Goal: Information Seeking & Learning: Learn about a topic

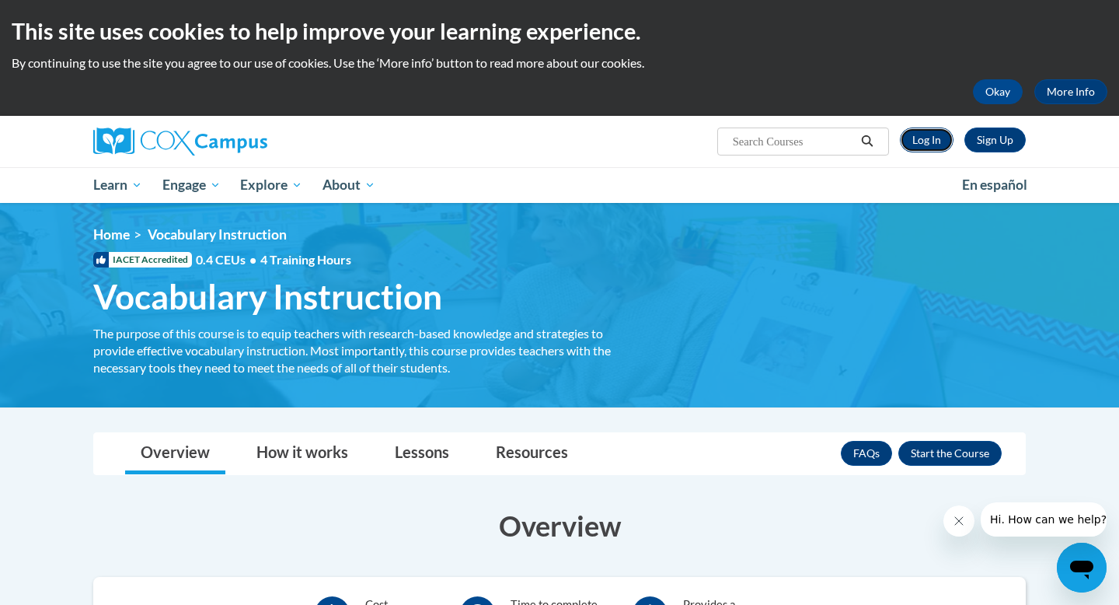
click at [928, 145] on link "Log In" at bounding box center [927, 139] width 54 height 25
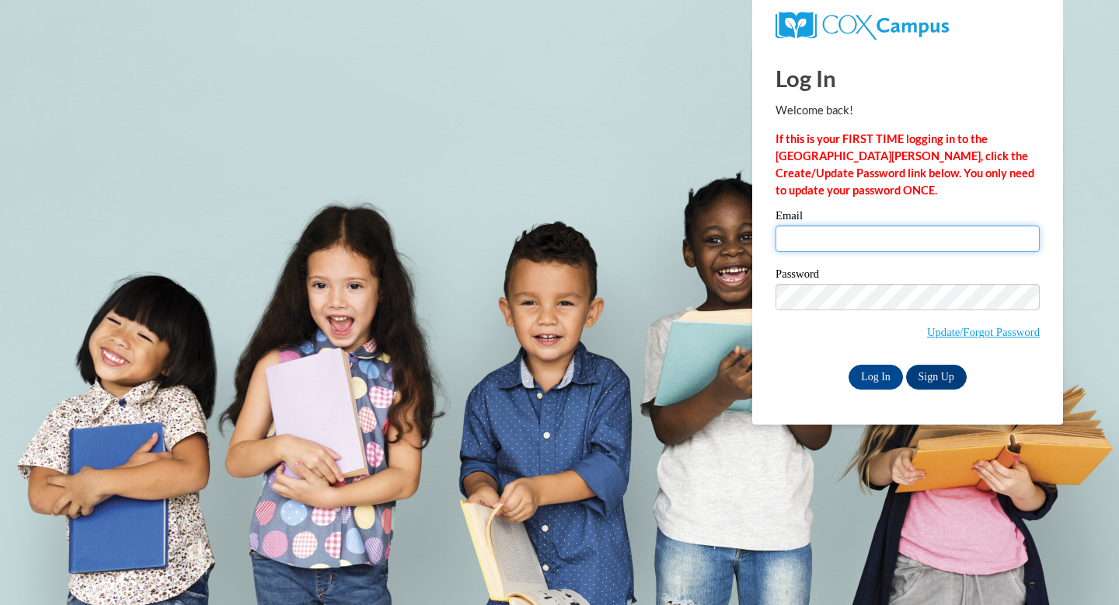
click at [865, 236] on input "Email" at bounding box center [908, 238] width 264 height 26
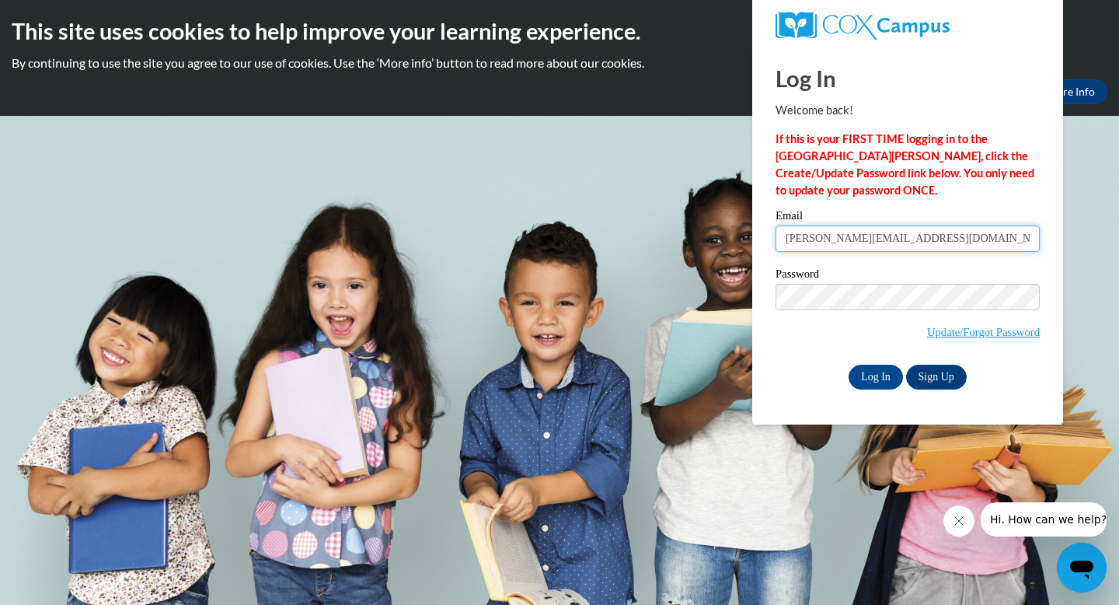
type input "agrhod6868@ung.edu"
click at [849, 365] on input "Log In" at bounding box center [876, 377] width 54 height 25
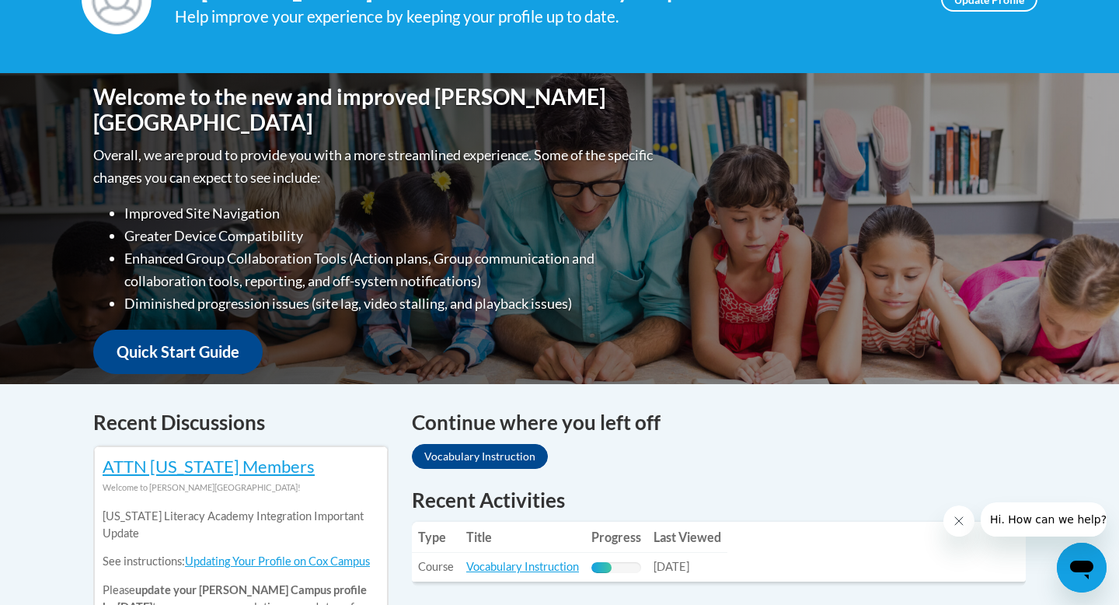
scroll to position [291, 0]
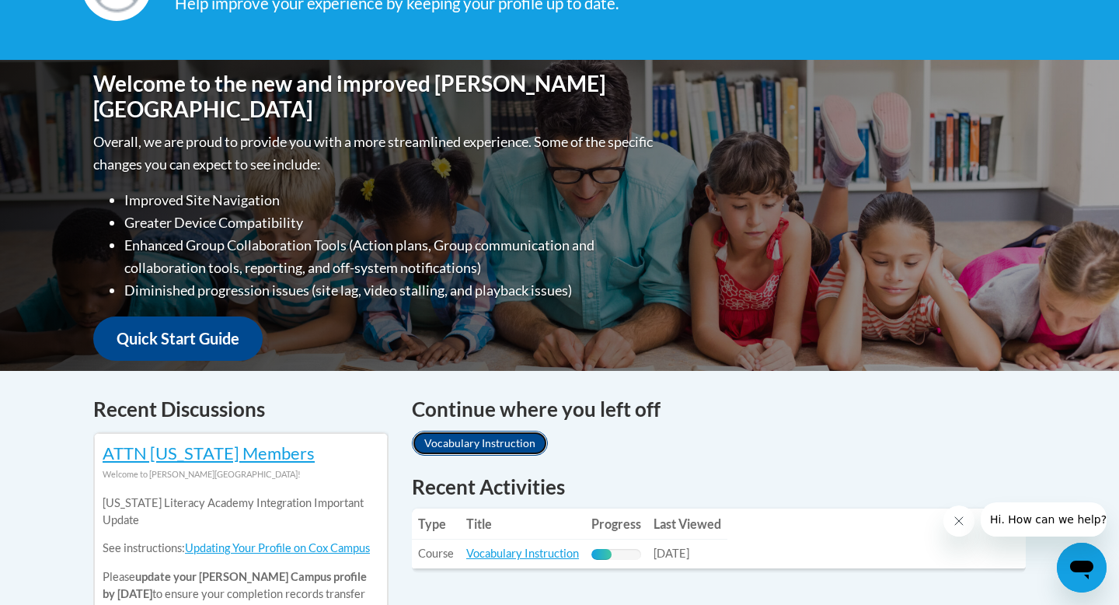
click at [513, 431] on link "Vocabulary Instruction" at bounding box center [480, 443] width 136 height 25
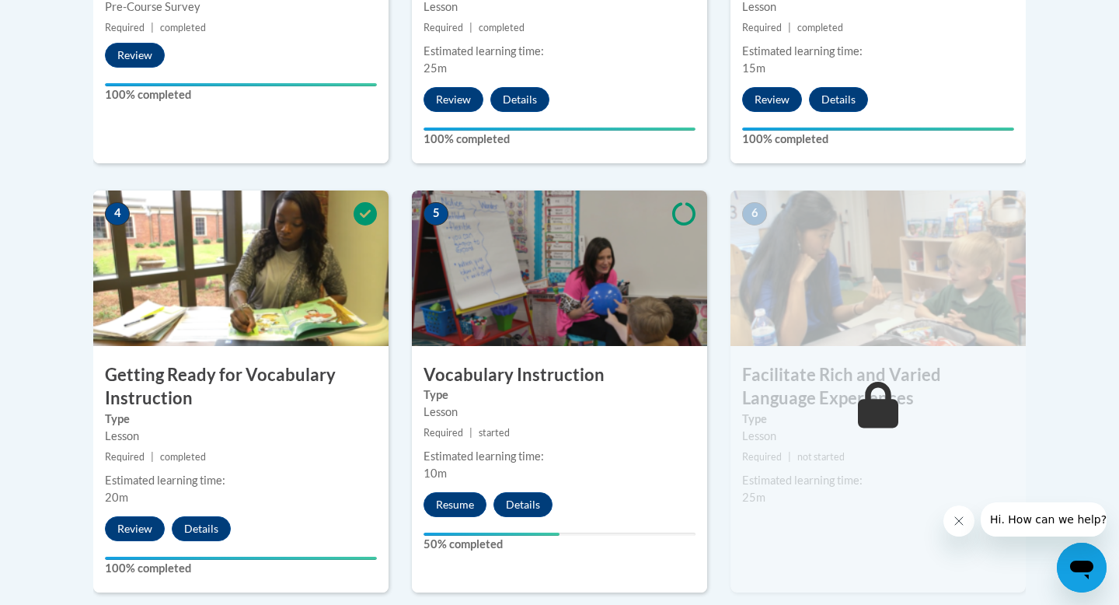
scroll to position [766, 0]
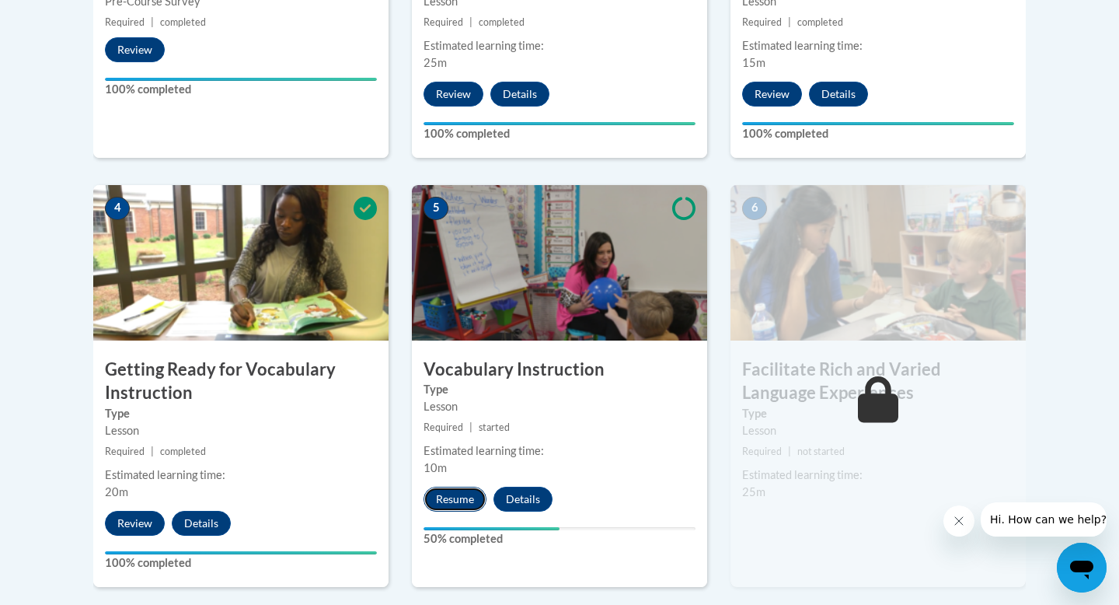
click at [454, 501] on button "Resume" at bounding box center [455, 499] width 63 height 25
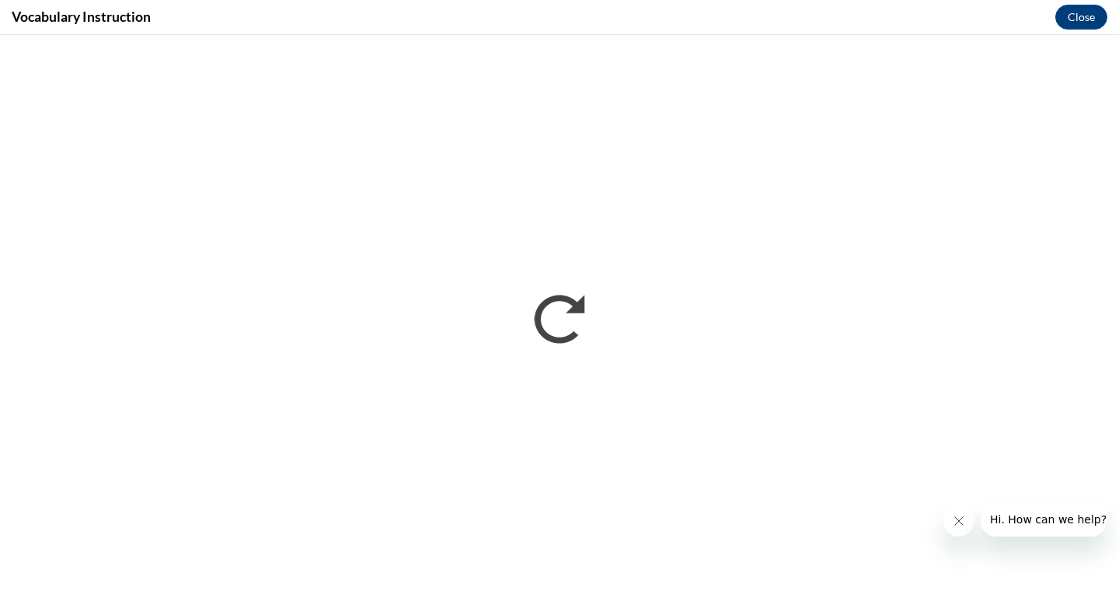
scroll to position [0, 0]
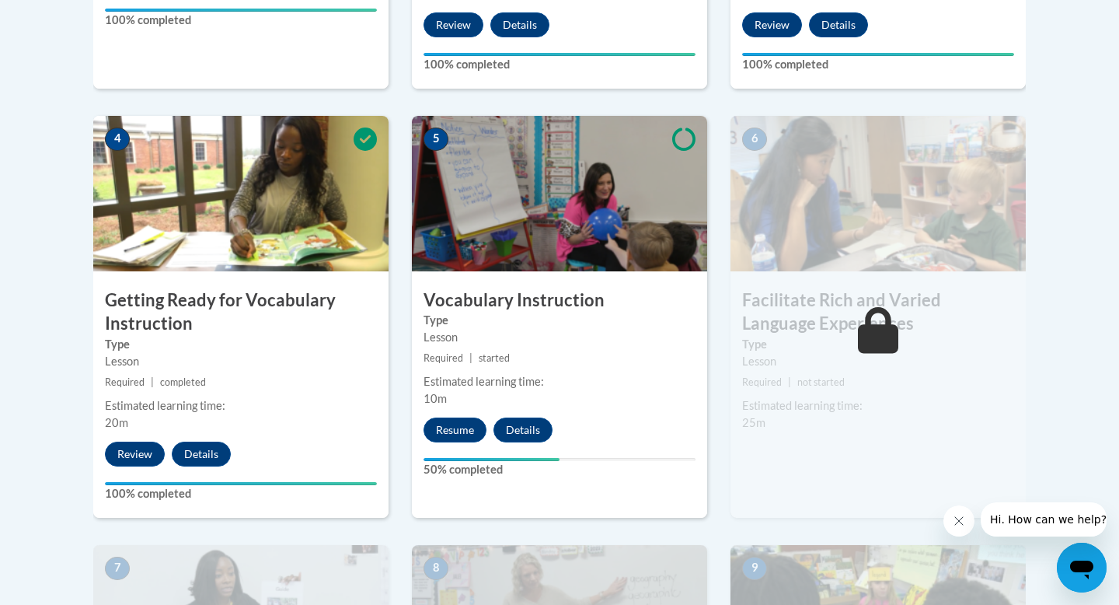
scroll to position [837, 0]
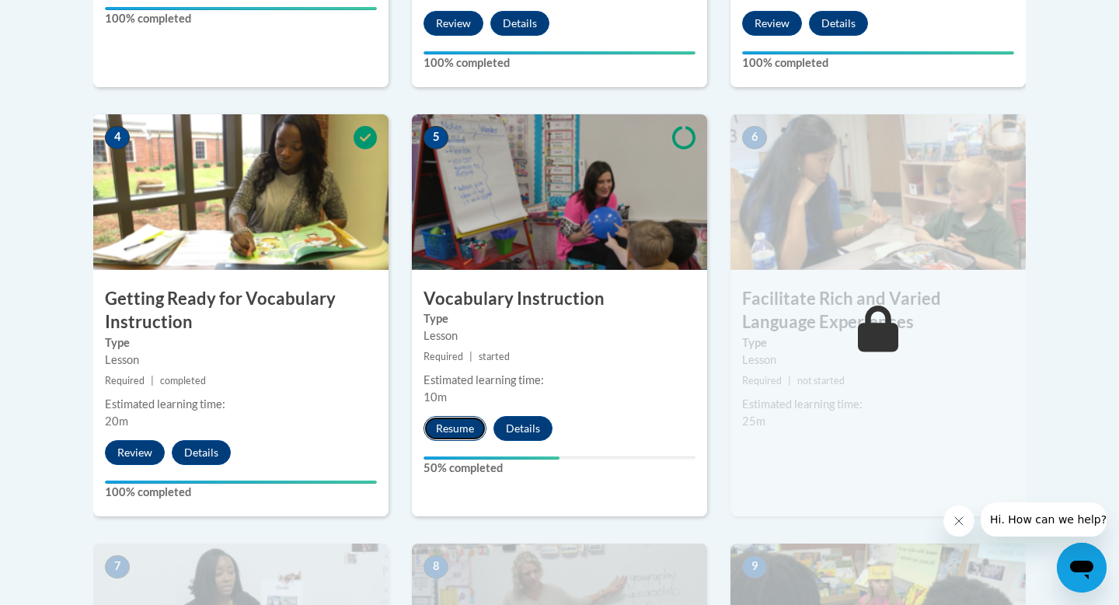
click at [449, 423] on button "Resume" at bounding box center [455, 428] width 63 height 25
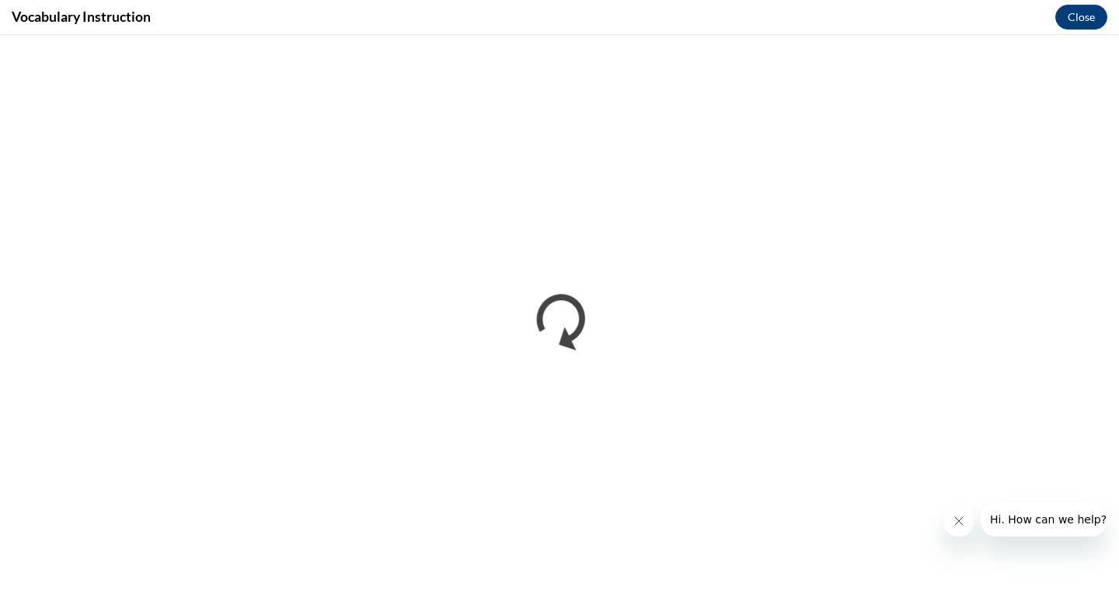
scroll to position [0, 0]
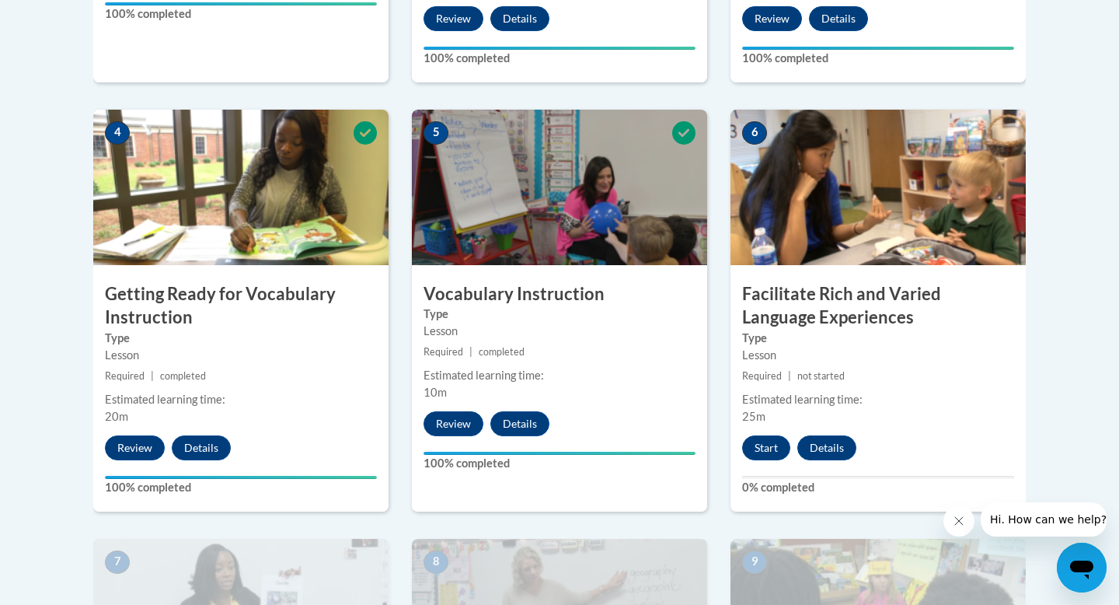
scroll to position [843, 0]
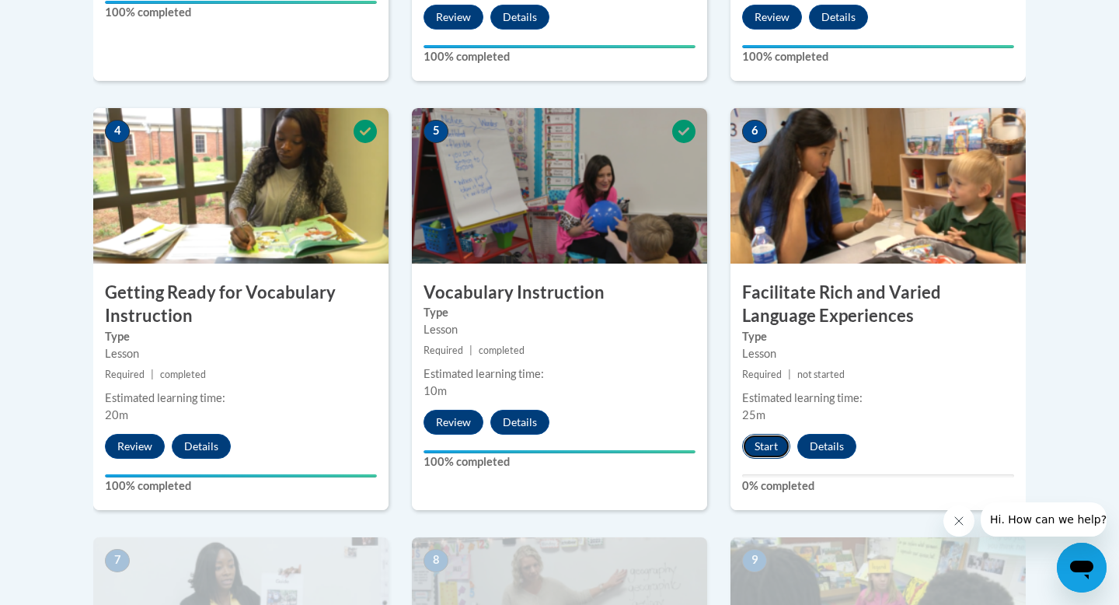
click at [752, 454] on button "Start" at bounding box center [766, 446] width 48 height 25
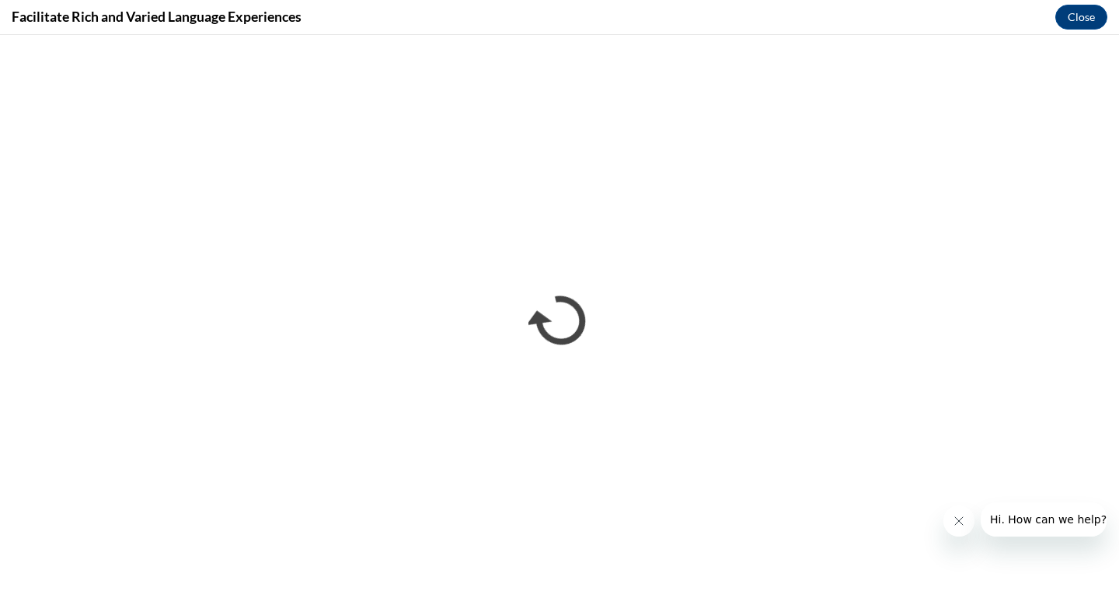
scroll to position [0, 0]
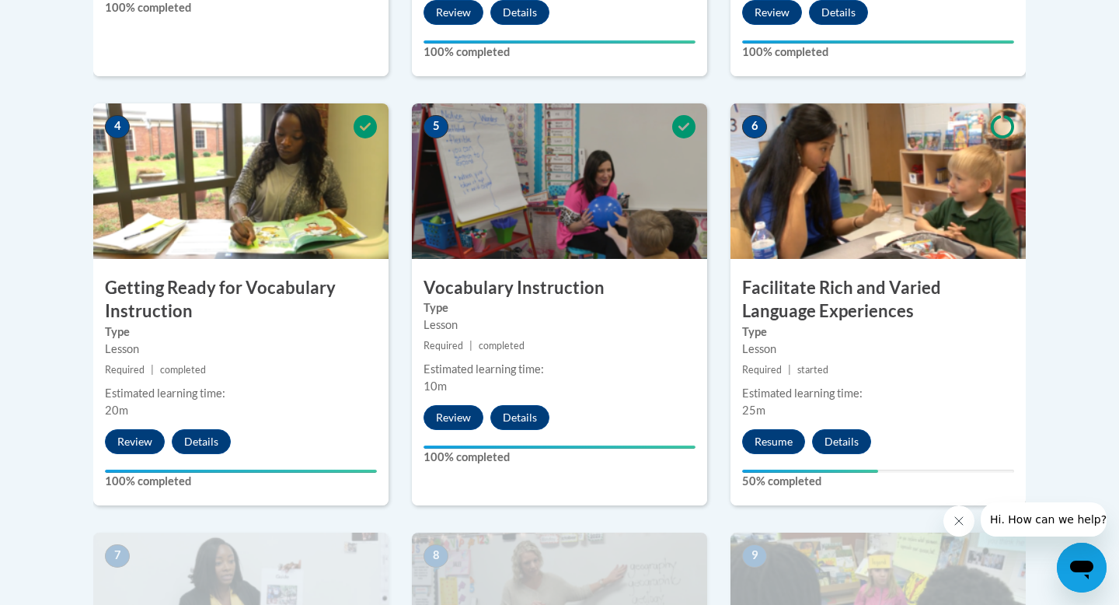
scroll to position [864, 0]
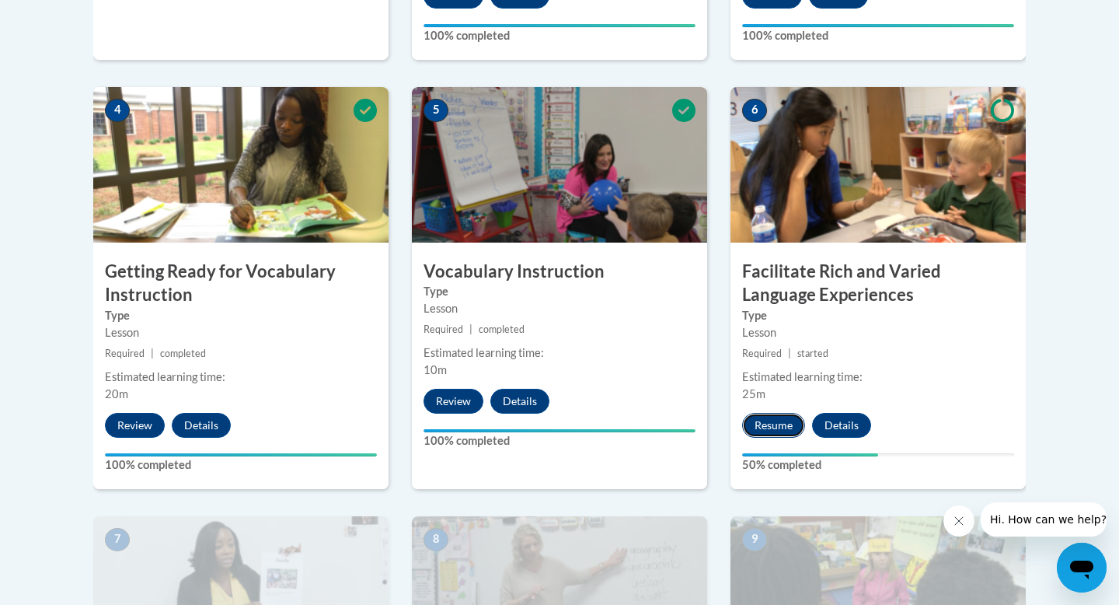
click at [776, 418] on button "Resume" at bounding box center [773, 425] width 63 height 25
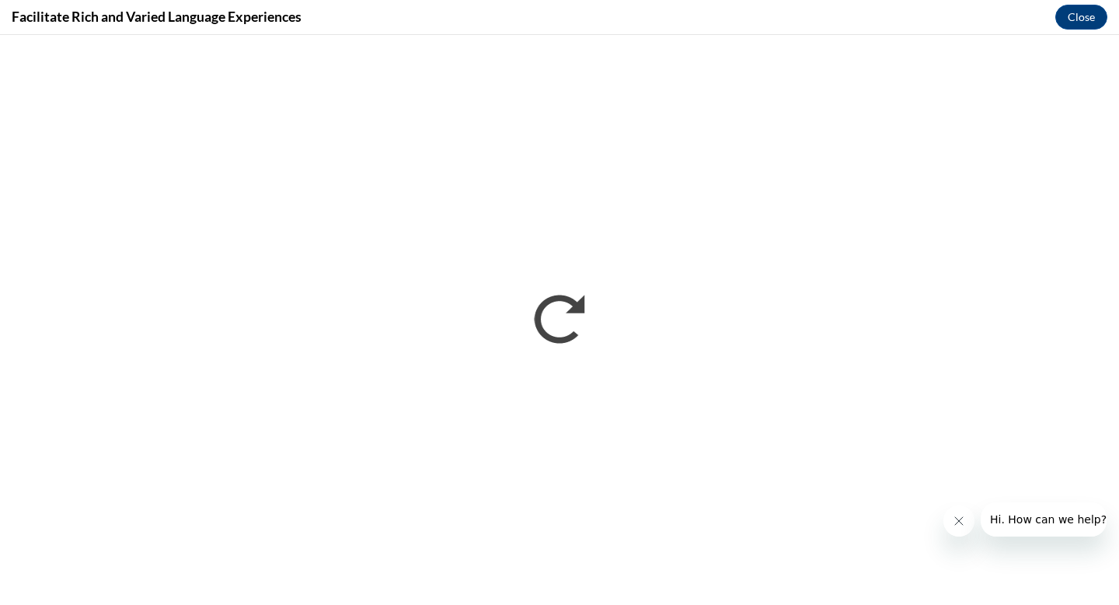
scroll to position [0, 0]
click at [1091, 30] on div "Facilitate Rich and Varied Language Experiences Close" at bounding box center [559, 17] width 1119 height 35
click at [1087, 24] on button "Close" at bounding box center [1082, 17] width 52 height 25
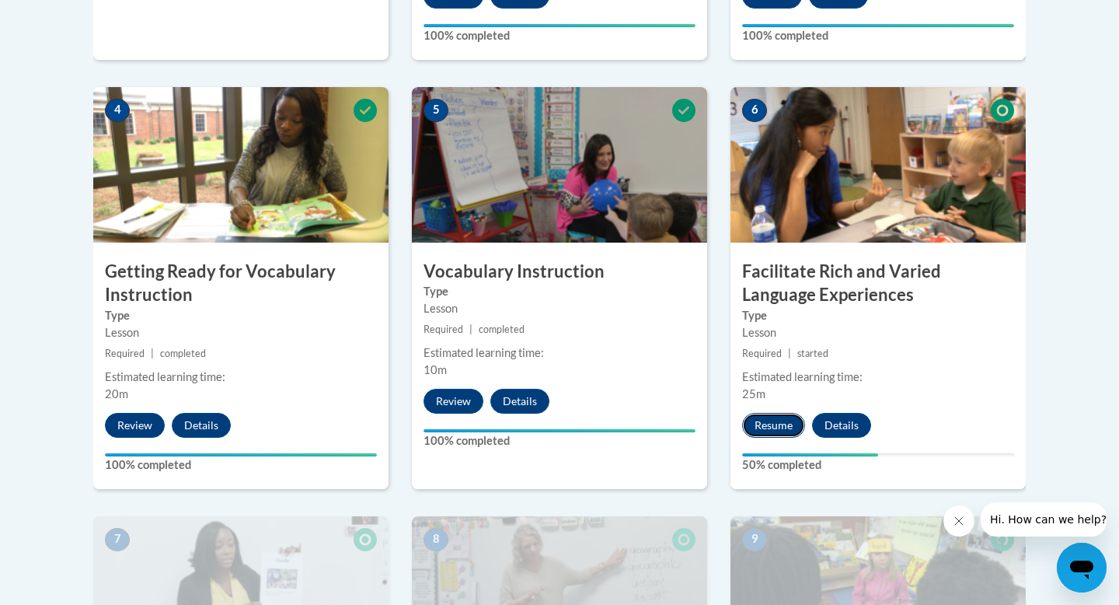
click at [780, 424] on button "Resume" at bounding box center [773, 425] width 63 height 25
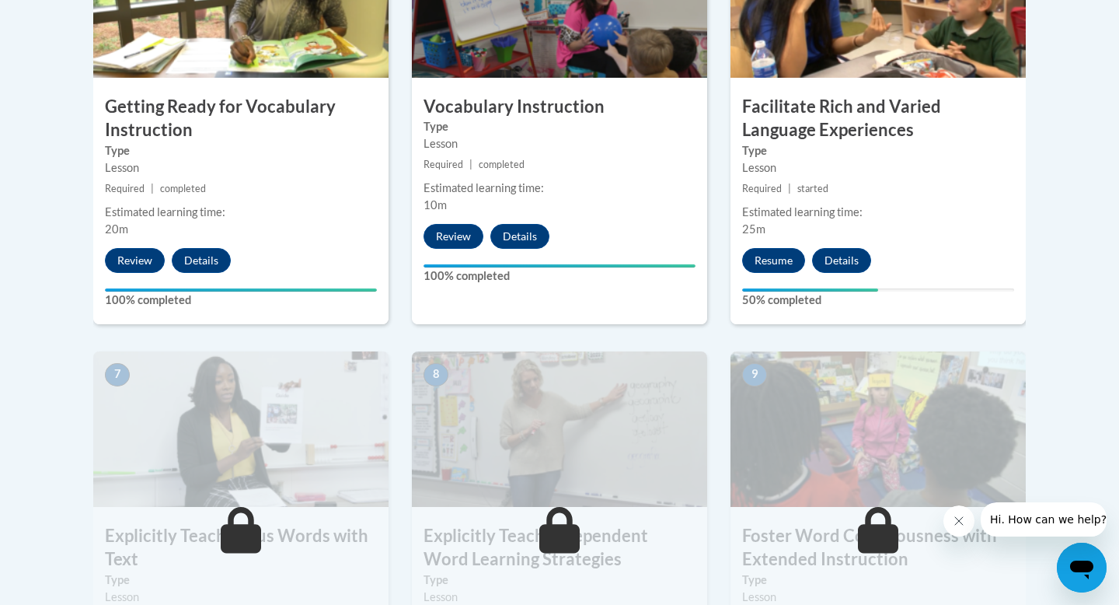
scroll to position [1045, 0]
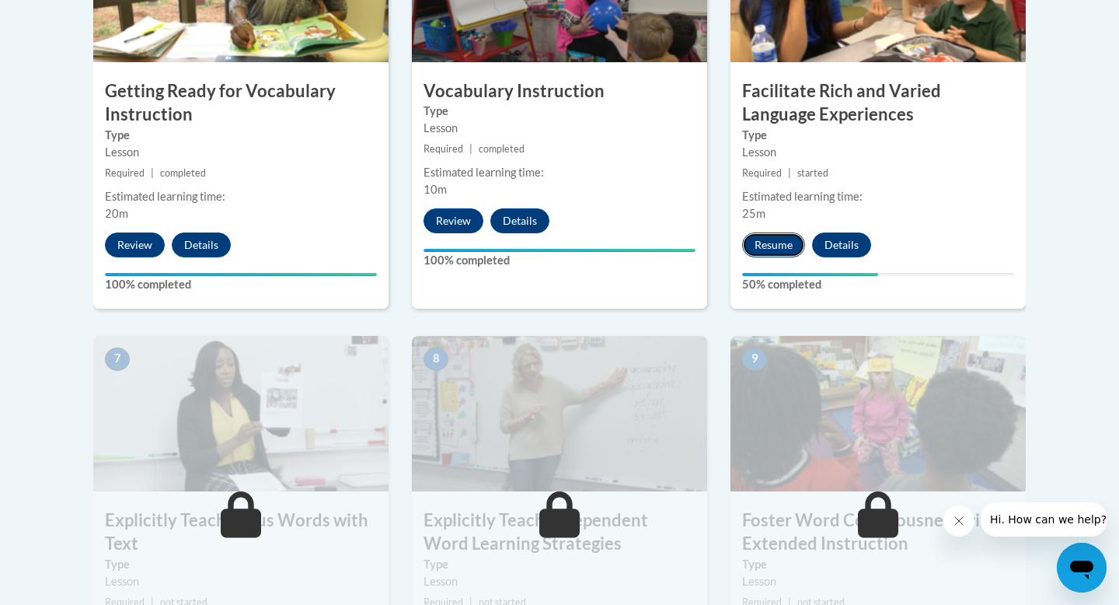
click at [771, 246] on button "Resume" at bounding box center [773, 244] width 63 height 25
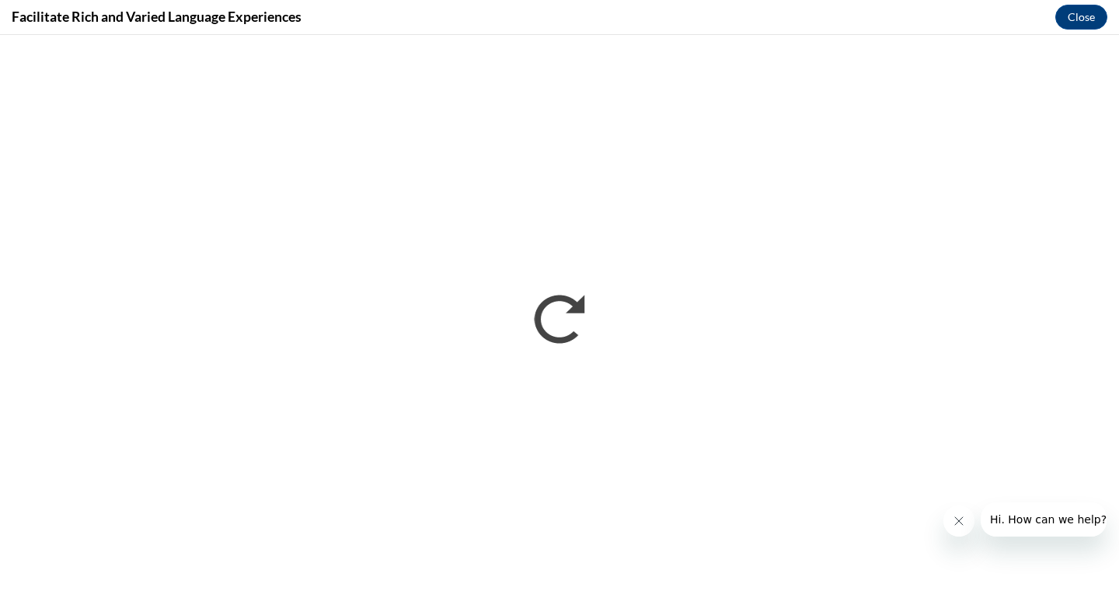
scroll to position [0, 0]
click at [1080, 20] on button "Close" at bounding box center [1082, 17] width 52 height 25
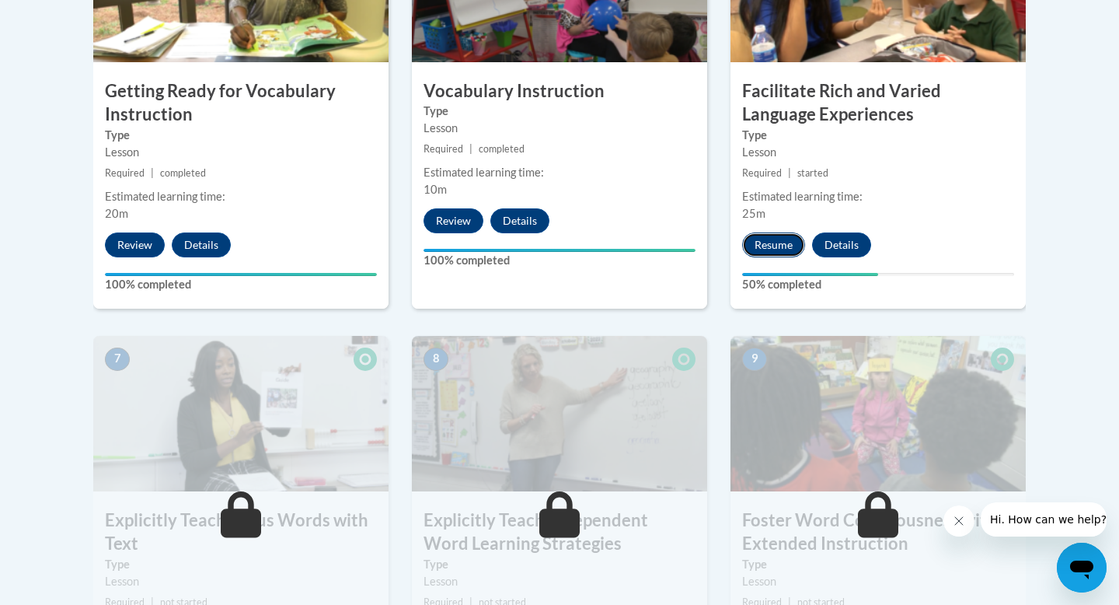
click at [782, 242] on button "Resume" at bounding box center [773, 244] width 63 height 25
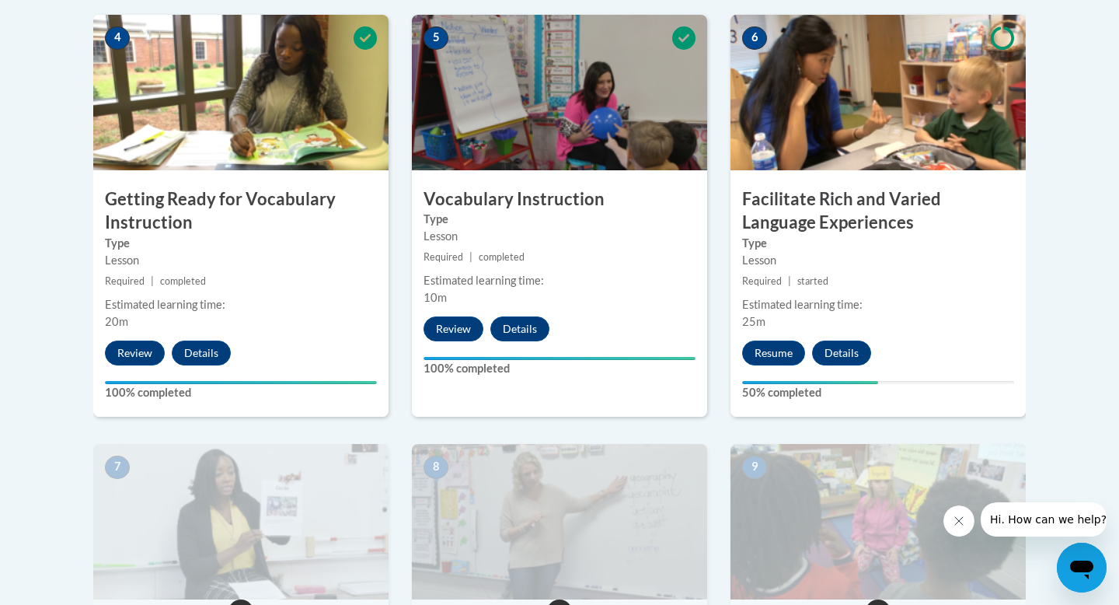
scroll to position [944, 0]
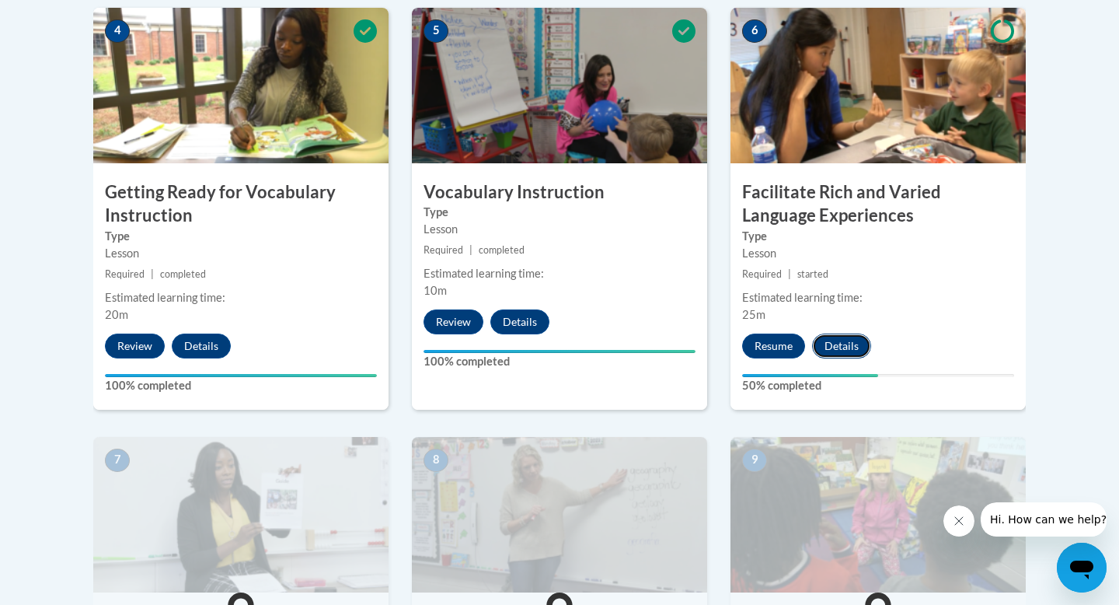
click at [846, 346] on button "Details" at bounding box center [841, 345] width 59 height 25
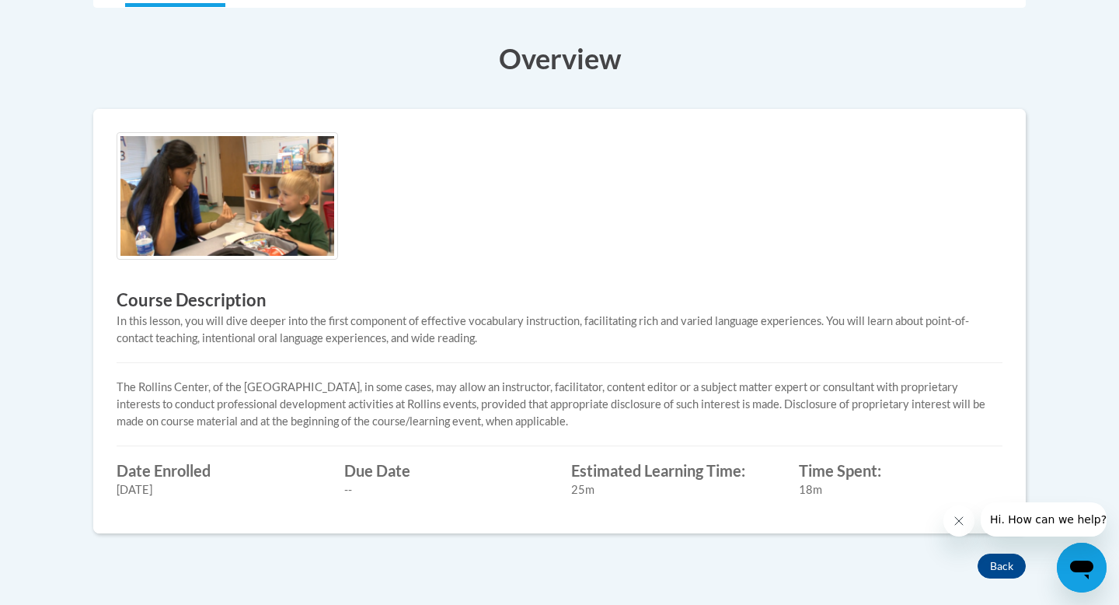
scroll to position [350, 0]
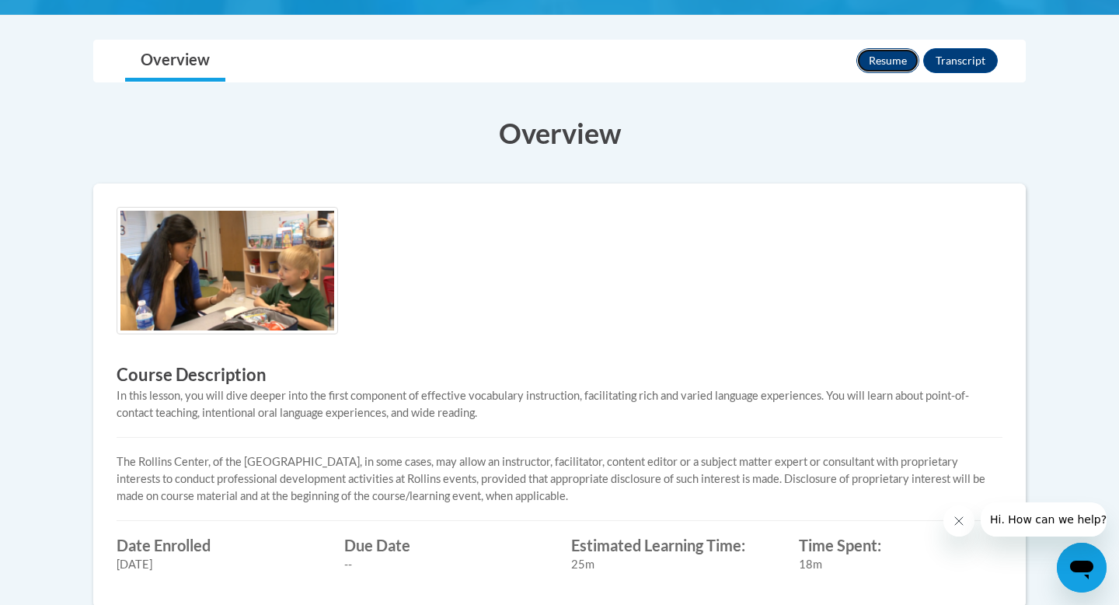
click at [874, 58] on button "Resume" at bounding box center [888, 60] width 63 height 25
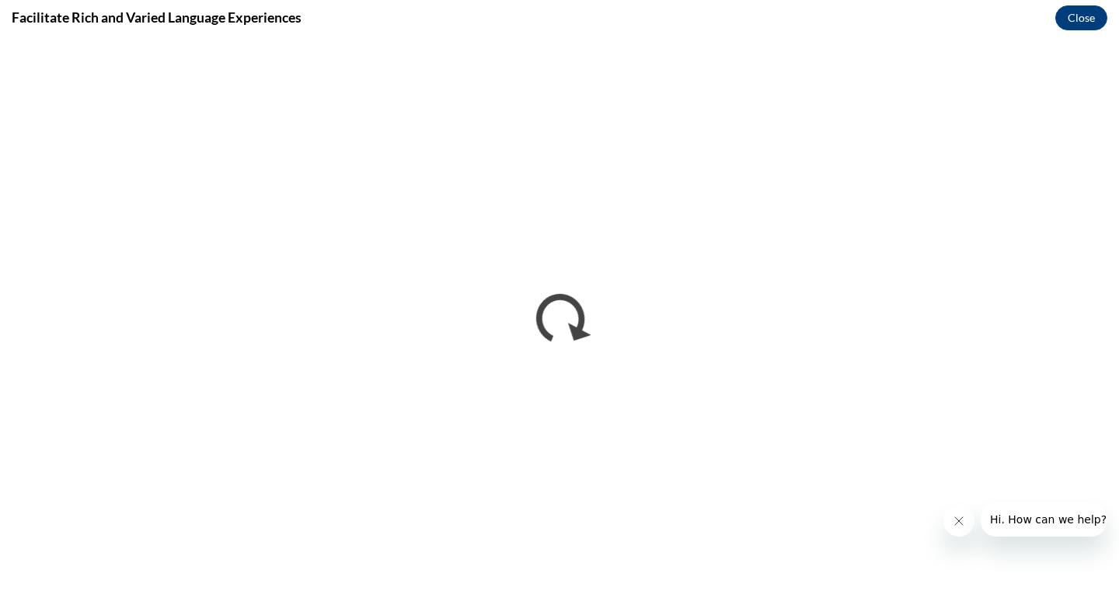
scroll to position [0, 0]
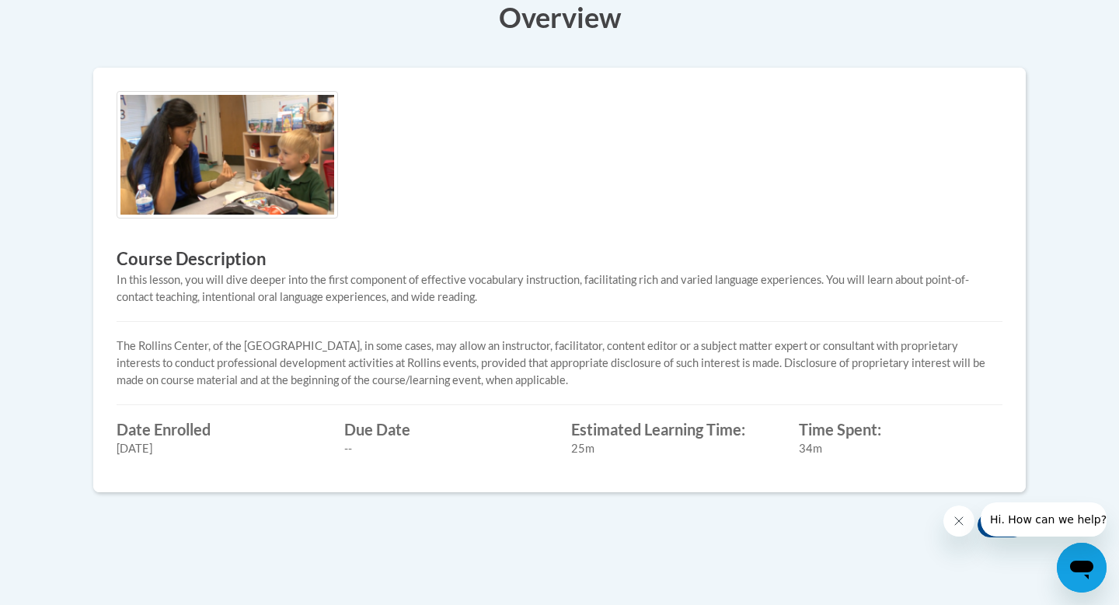
click at [1007, 529] on button "Hi. How can we help?" at bounding box center [1048, 519] width 135 height 34
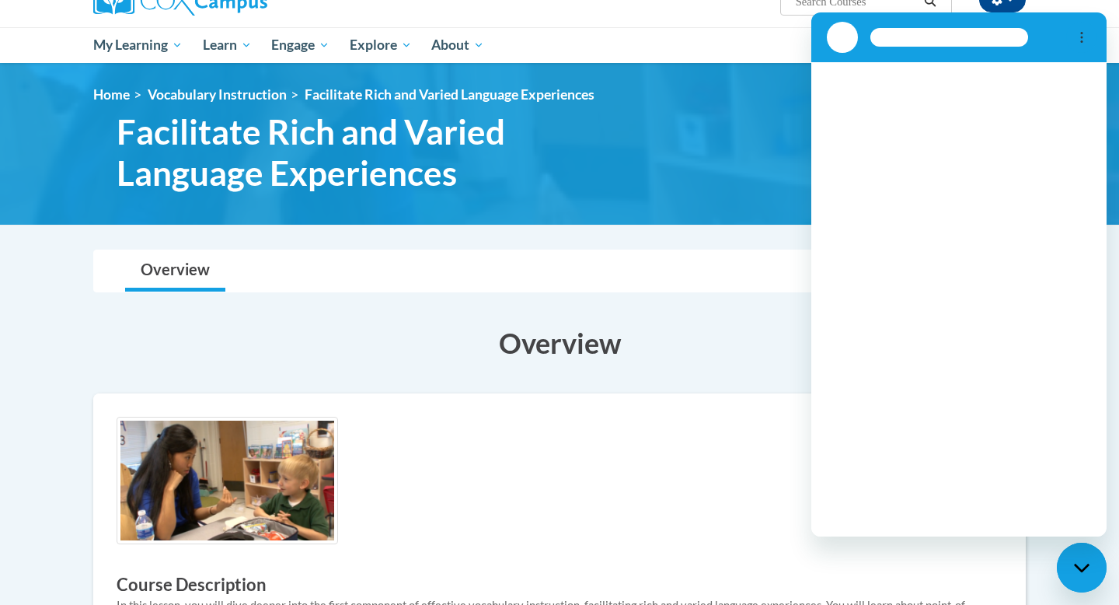
scroll to position [16, 0]
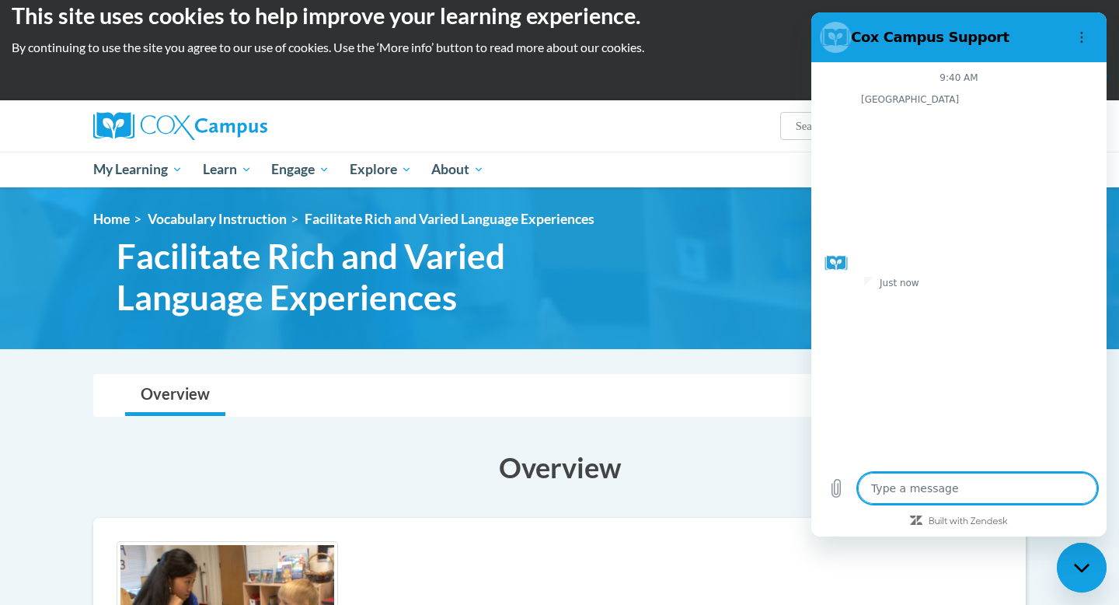
click at [672, 263] on div "<en>My Learning</en><fr>New fr_My Learning</fr><it>New it_My Learning</it><de>N…" at bounding box center [559, 268] width 979 height 115
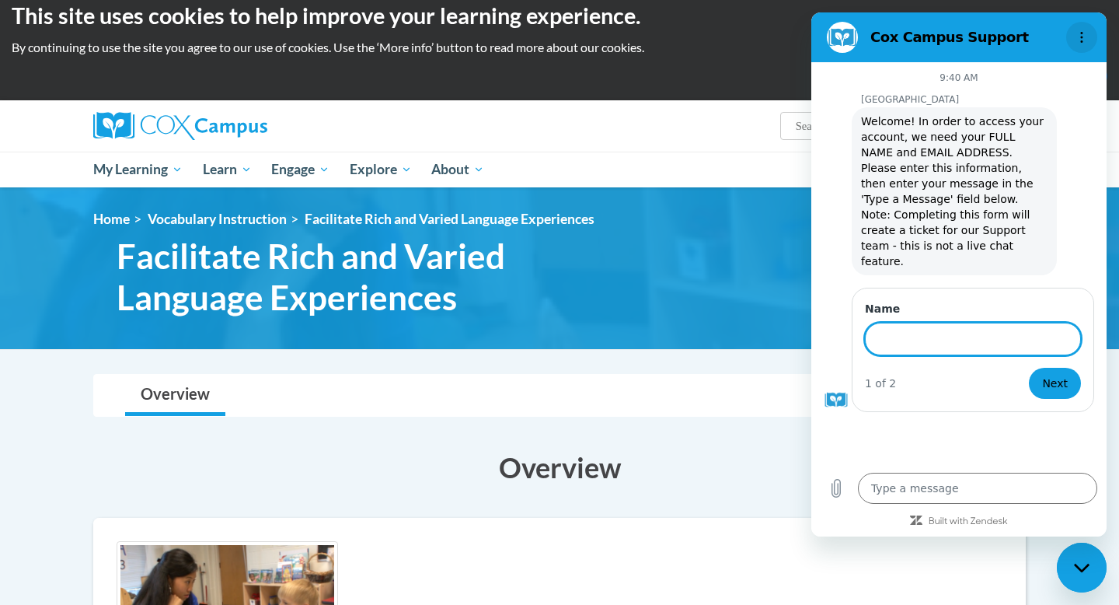
click at [1084, 33] on icon "Options menu" at bounding box center [1082, 37] width 12 height 12
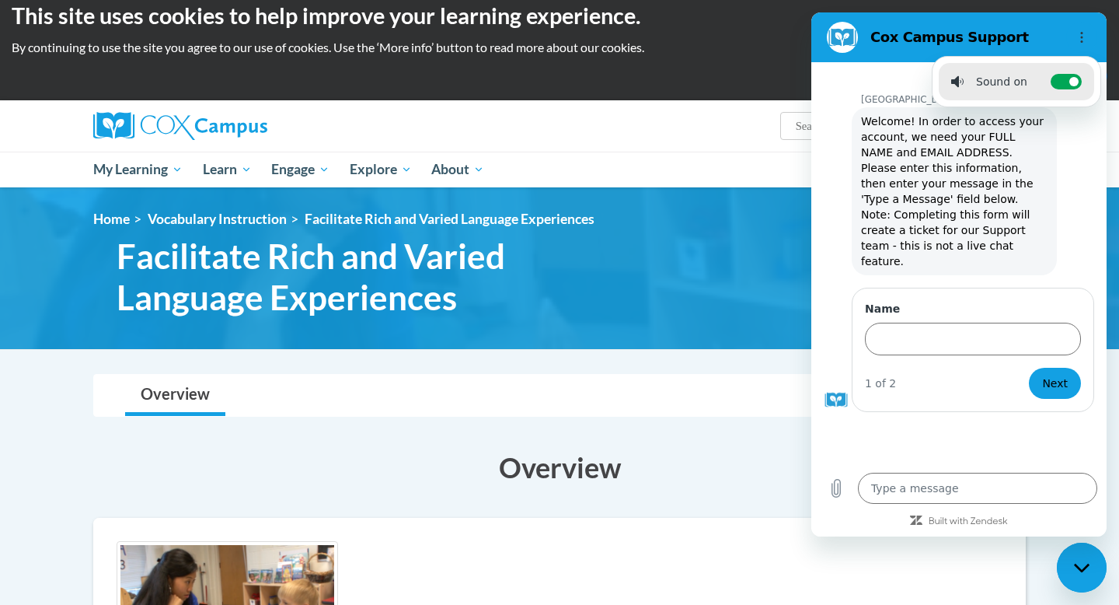
click at [941, 41] on h2 "Cox Campus Support" at bounding box center [966, 37] width 190 height 19
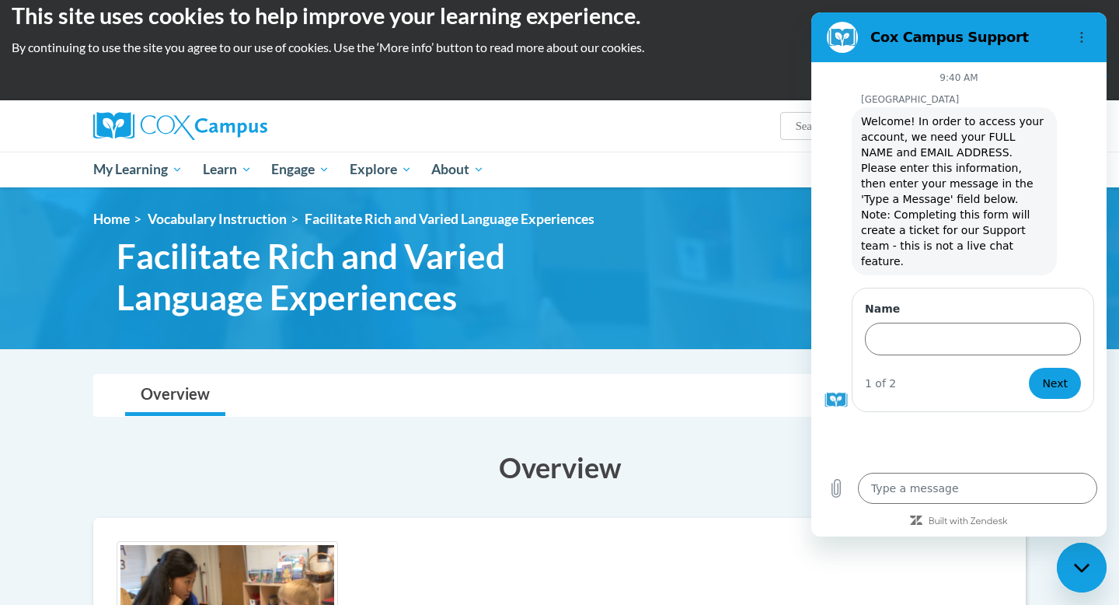
click at [737, 242] on div "<en>My Learning</en><fr>New fr_My Learning</fr><it>New it_My Learning</it><de>N…" at bounding box center [559, 268] width 979 height 115
click at [721, 393] on div "Overview Lessons Resume Transcript" at bounding box center [560, 395] width 908 height 41
click at [1086, 562] on div "Close messaging window" at bounding box center [1082, 567] width 47 height 47
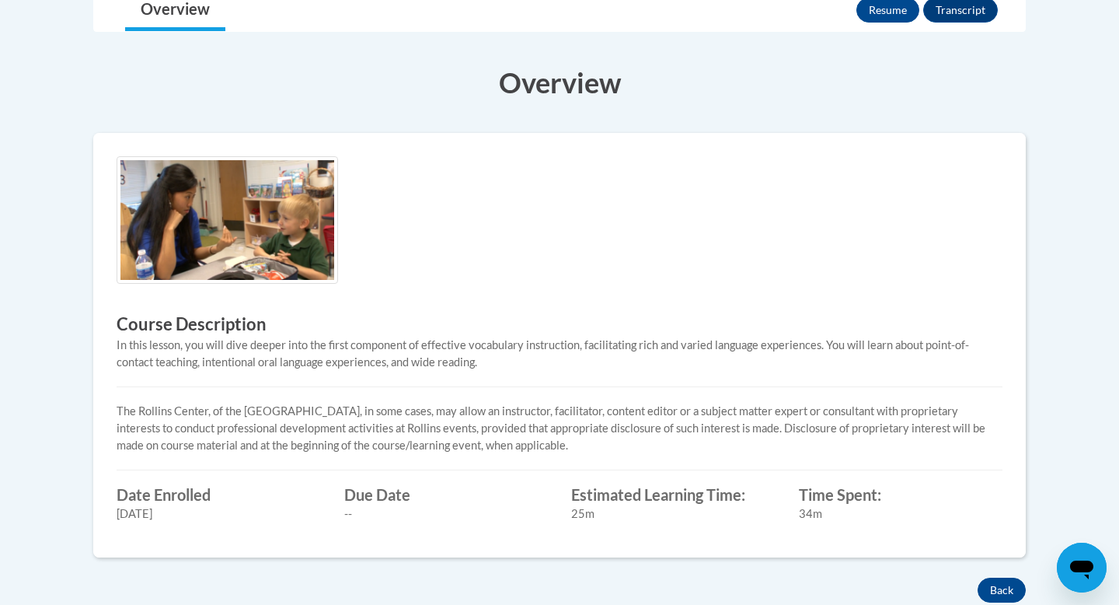
scroll to position [329, 0]
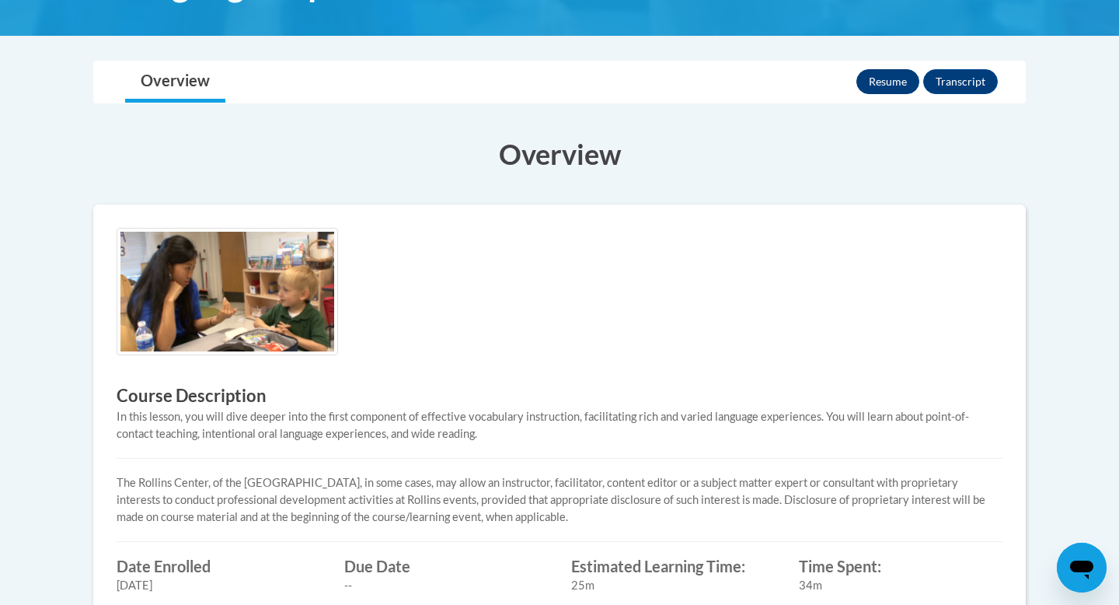
click at [897, 84] on button "Resume" at bounding box center [888, 81] width 63 height 25
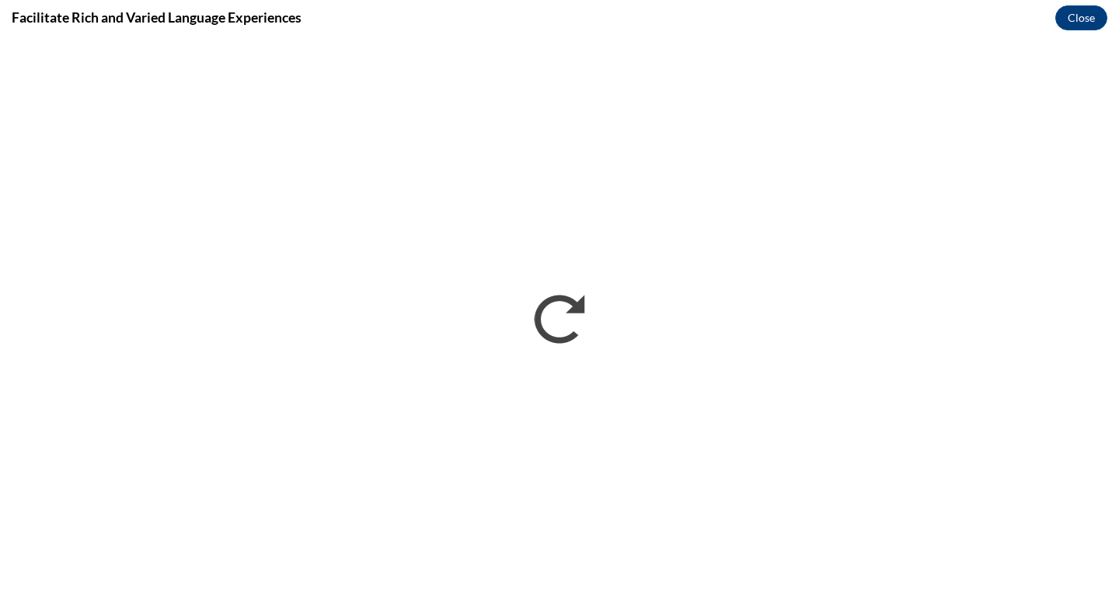
scroll to position [0, 0]
type textarea "x"
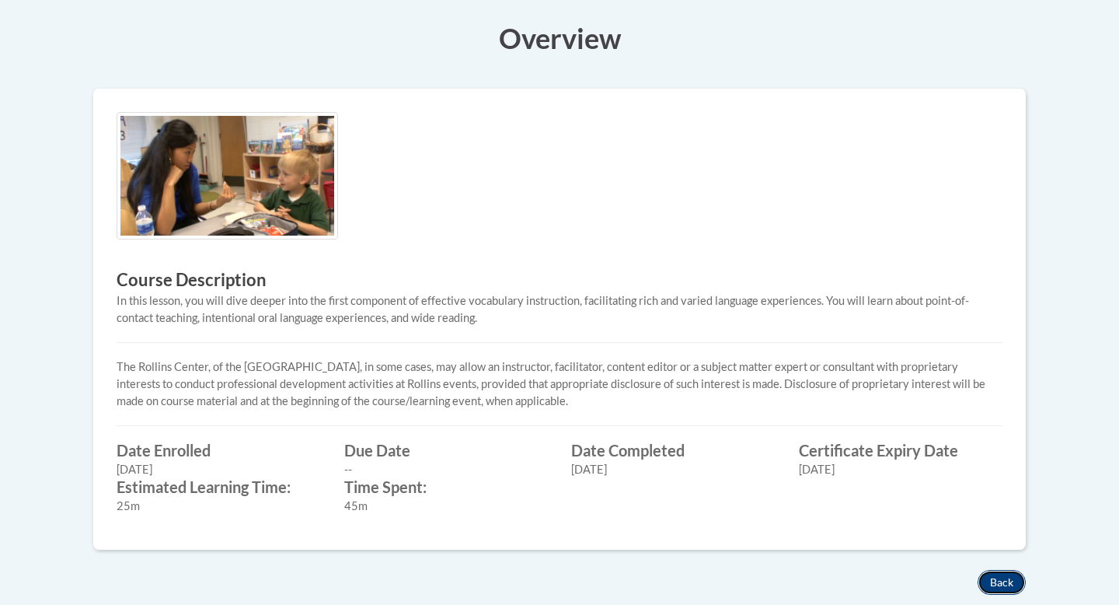
click at [1003, 584] on button "Back" at bounding box center [1002, 582] width 48 height 25
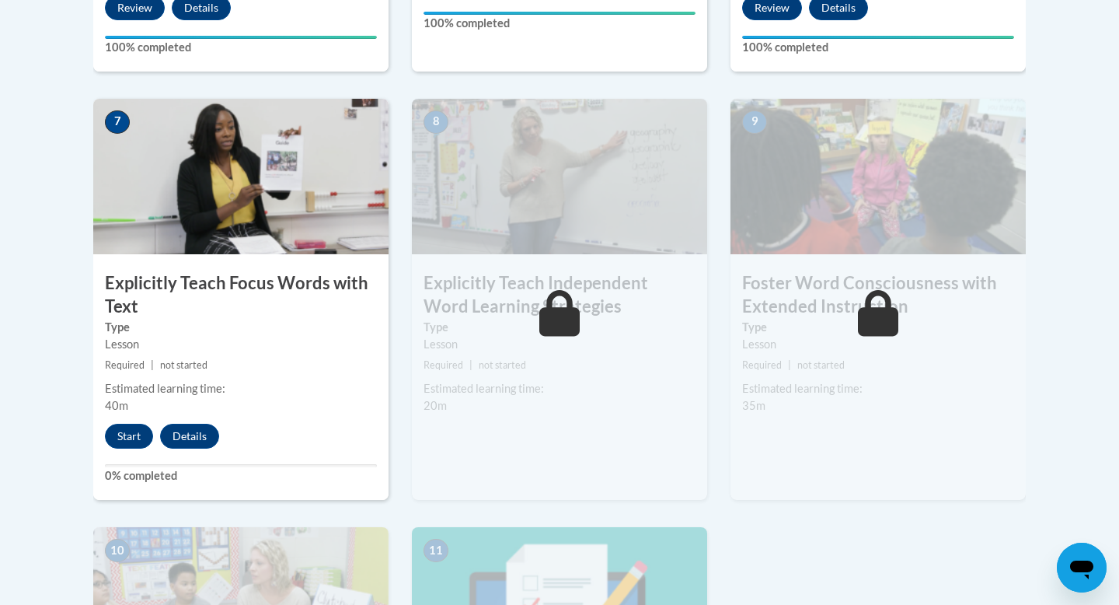
scroll to position [1286, 0]
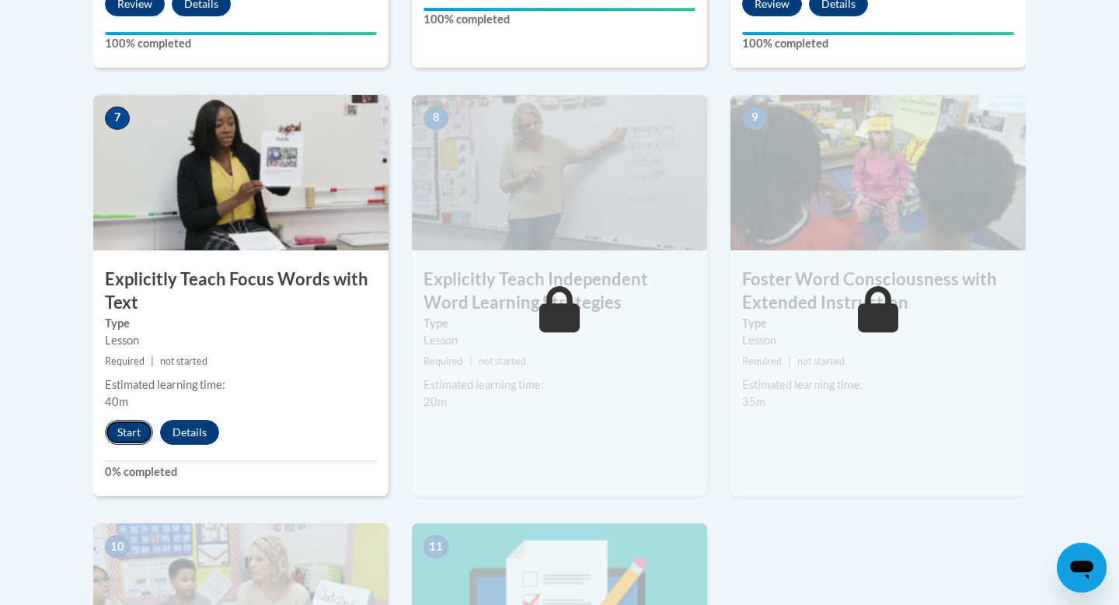
click at [125, 431] on button "Start" at bounding box center [129, 432] width 48 height 25
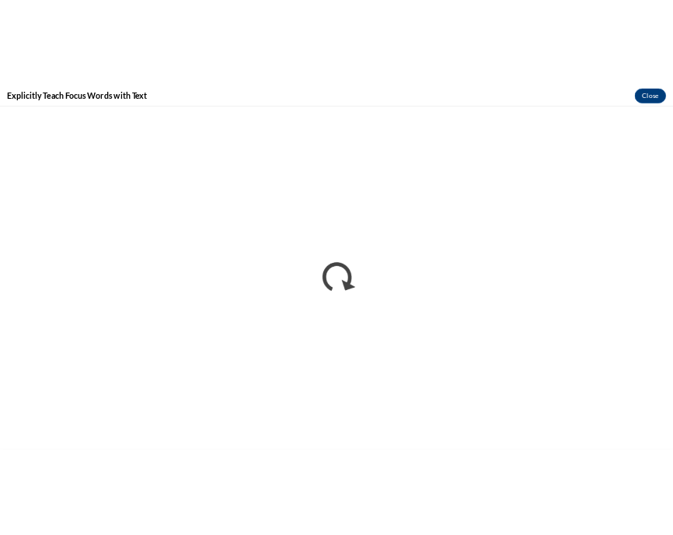
scroll to position [0, 0]
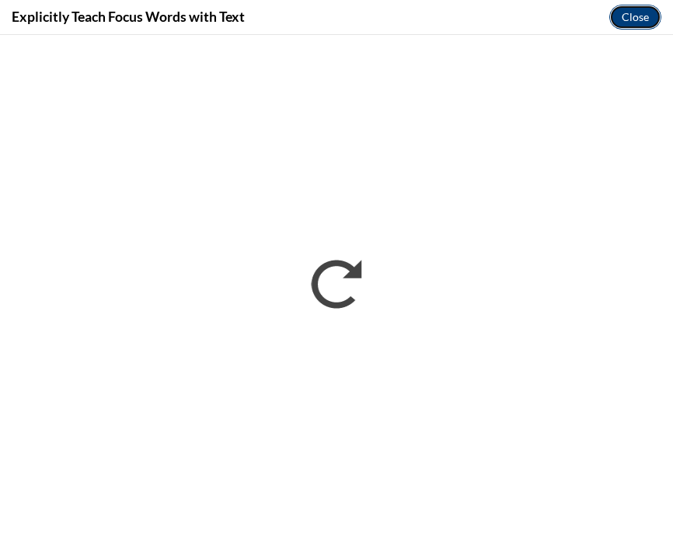
click at [653, 18] on button "Close" at bounding box center [635, 17] width 52 height 25
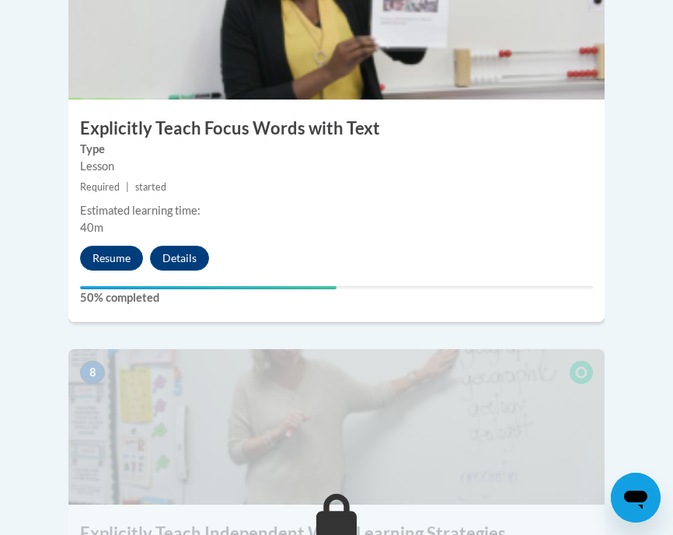
scroll to position [3025, 0]
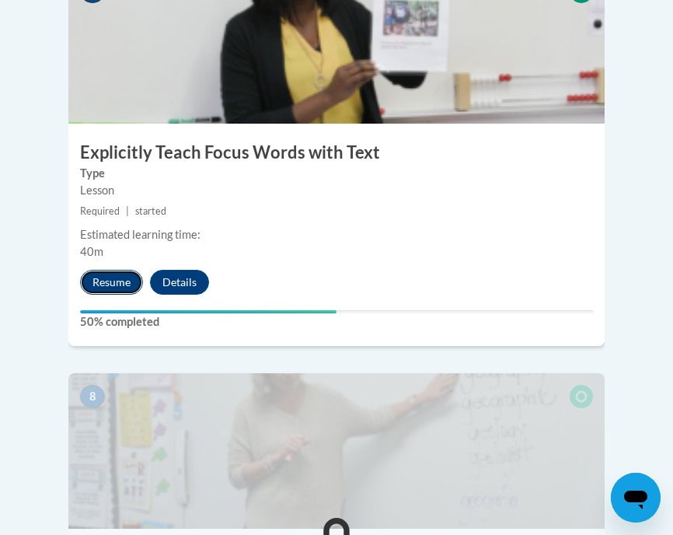
click at [115, 270] on button "Resume" at bounding box center [111, 282] width 63 height 25
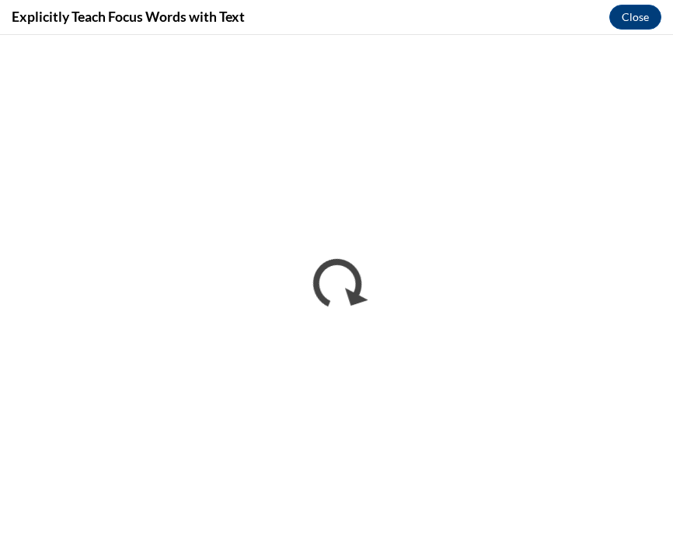
scroll to position [0, 0]
